Goal: Information Seeking & Learning: Learn about a topic

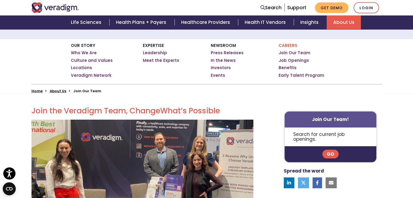
scroll to position [81, 0]
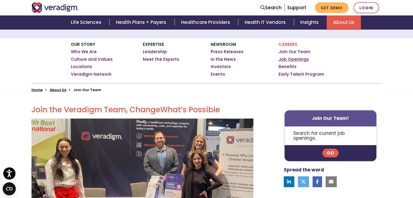
click at [299, 59] on link "Job Openings" at bounding box center [293, 59] width 30 height 5
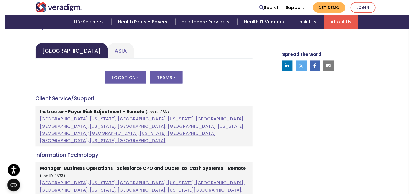
scroll to position [244, 0]
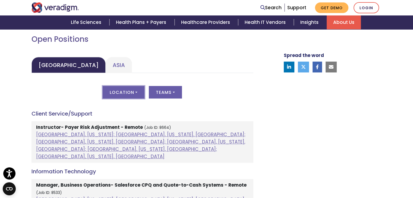
click at [130, 91] on button "Location" at bounding box center [124, 92] width 42 height 12
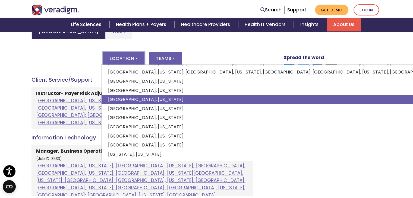
scroll to position [271, 0]
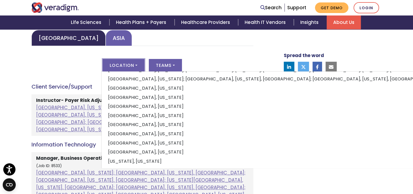
click at [106, 32] on link "Asia" at bounding box center [119, 38] width 26 height 16
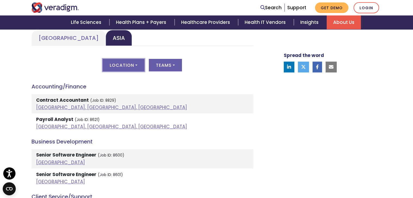
click at [136, 64] on button "Location" at bounding box center [124, 65] width 42 height 12
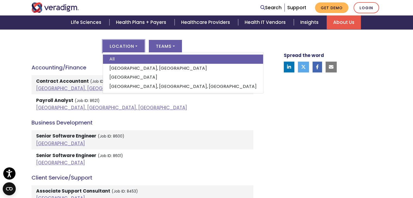
scroll to position [299, 0]
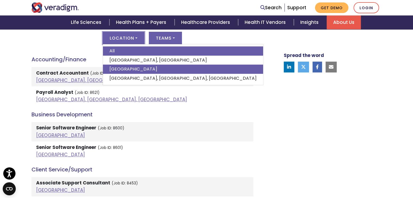
click at [140, 70] on link "India" at bounding box center [183, 69] width 160 height 9
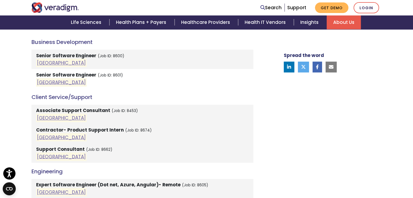
scroll to position [326, 0]
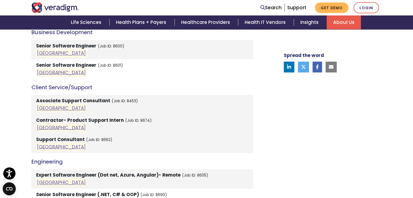
click at [83, 44] on strong "Senior Software Engineer" at bounding box center [66, 46] width 60 height 7
click at [40, 56] on link "India" at bounding box center [61, 53] width 49 height 7
